Goal: Task Accomplishment & Management: Manage account settings

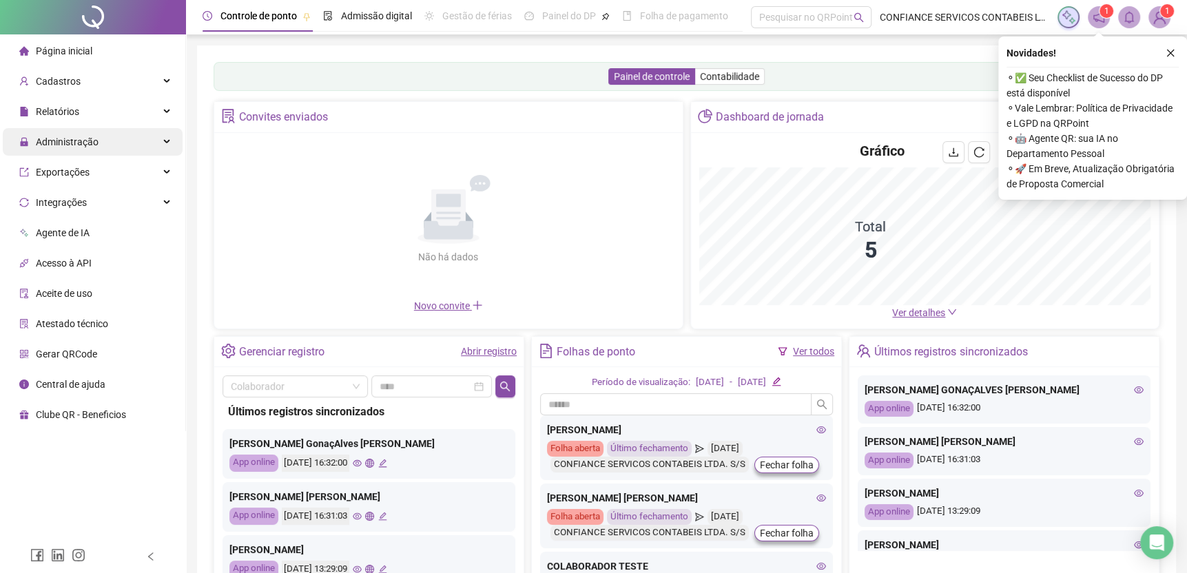
click at [101, 150] on div "Administração" at bounding box center [93, 142] width 180 height 28
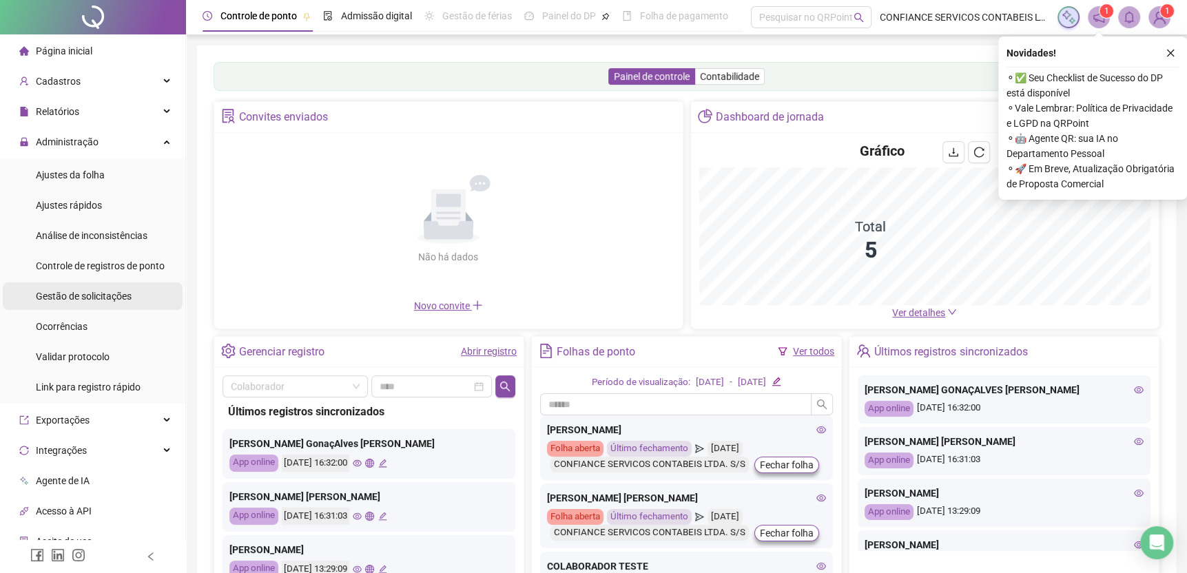
click at [116, 292] on span "Gestão de solicitações" at bounding box center [84, 296] width 96 height 11
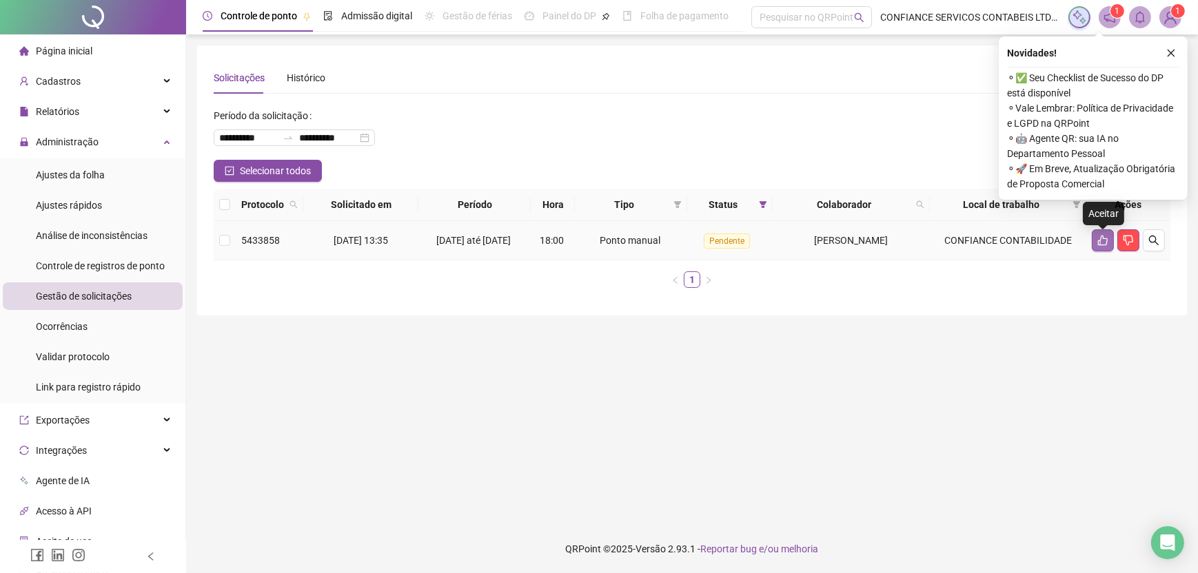
click at [1103, 245] on icon "like" at bounding box center [1102, 240] width 11 height 11
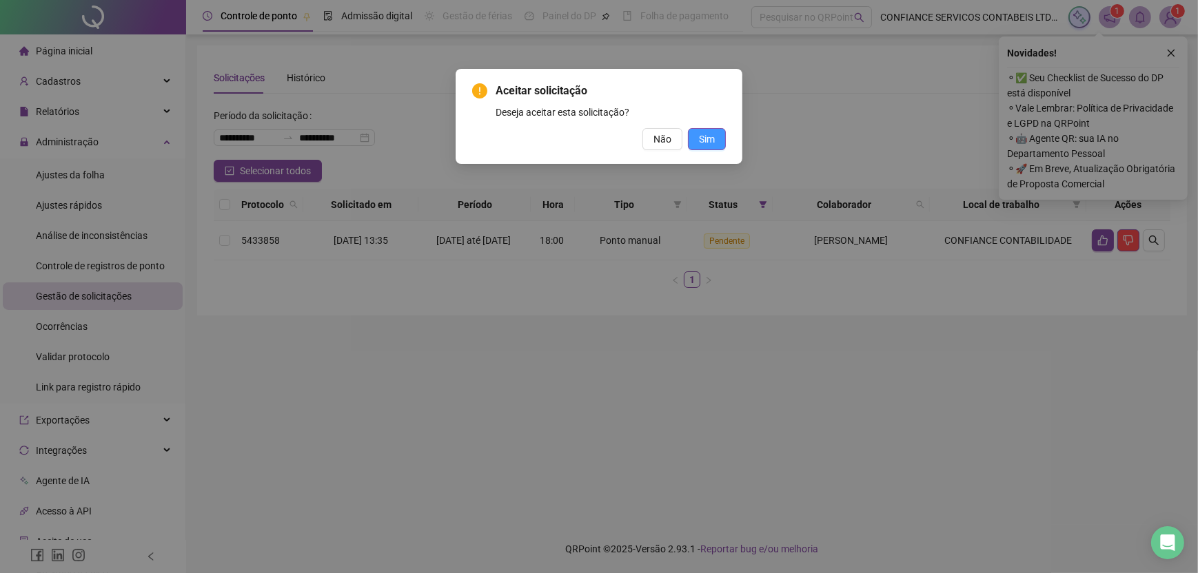
click at [714, 128] on button "Sim" at bounding box center [707, 139] width 38 height 22
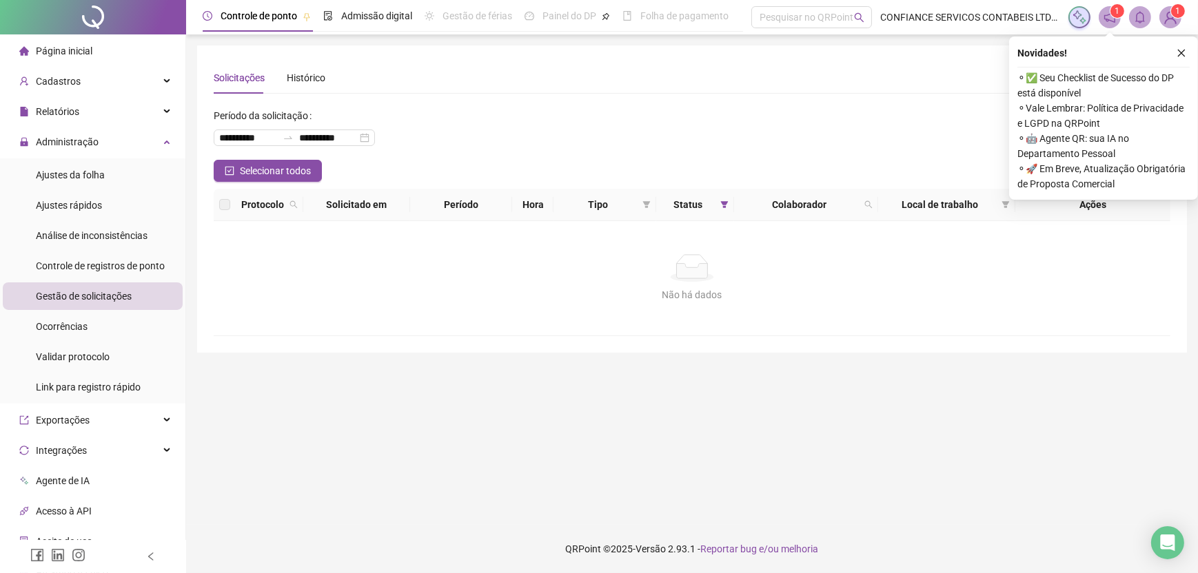
click at [72, 50] on span "Página inicial" at bounding box center [64, 50] width 57 height 11
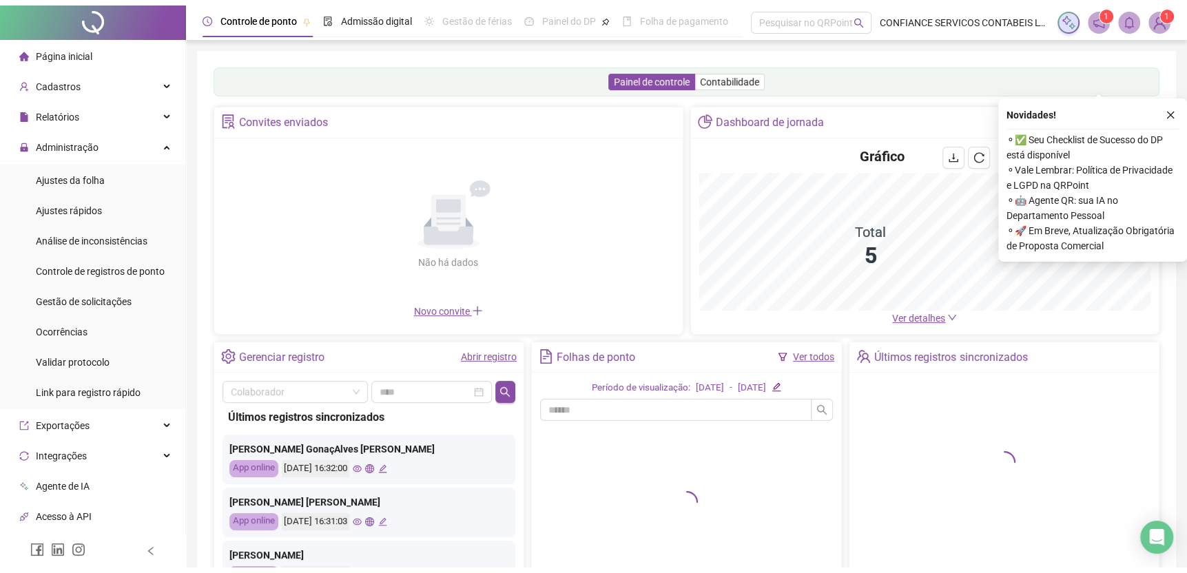
scroll to position [90, 0]
